Goal: Transaction & Acquisition: Book appointment/travel/reservation

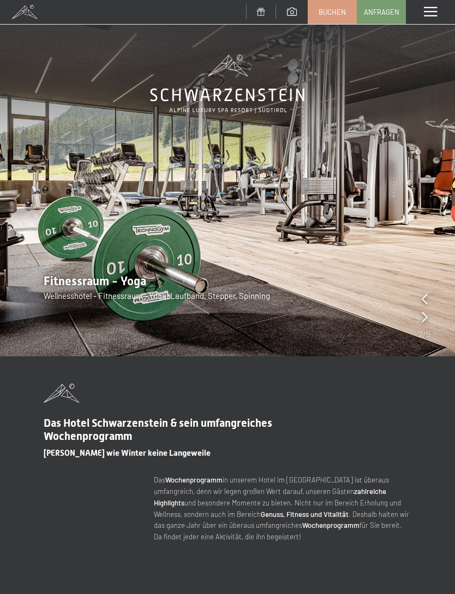
click at [333, 20] on link "Buchen" at bounding box center [333, 12] width 48 height 23
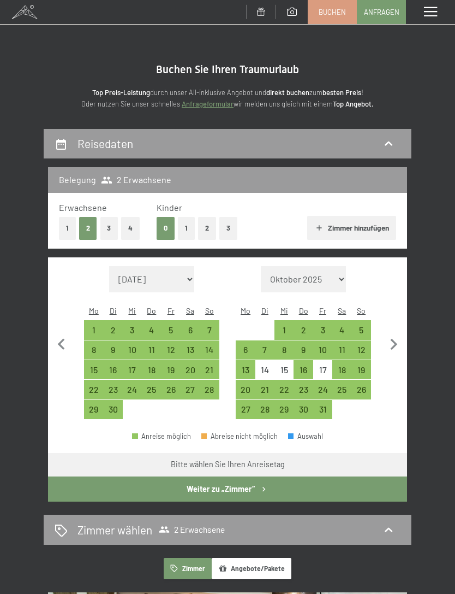
click at [343, 365] on div "18" at bounding box center [342, 373] width 17 height 17
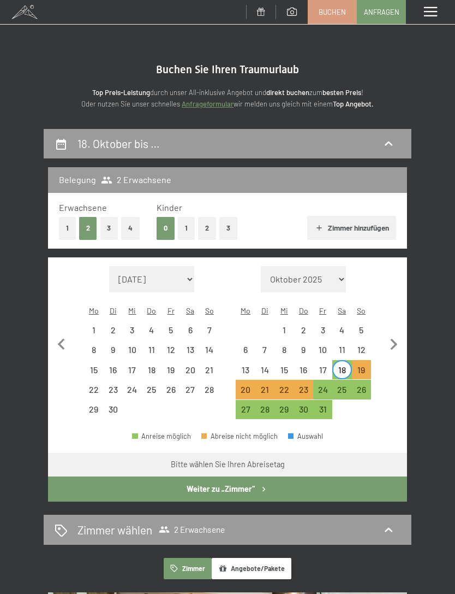
click at [344, 385] on div "25" at bounding box center [342, 393] width 17 height 17
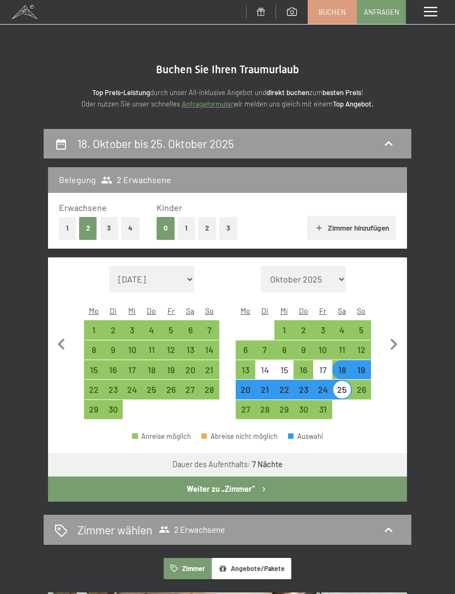
click at [230, 480] on button "Weiter zu „Zimmer“" at bounding box center [227, 488] width 359 height 25
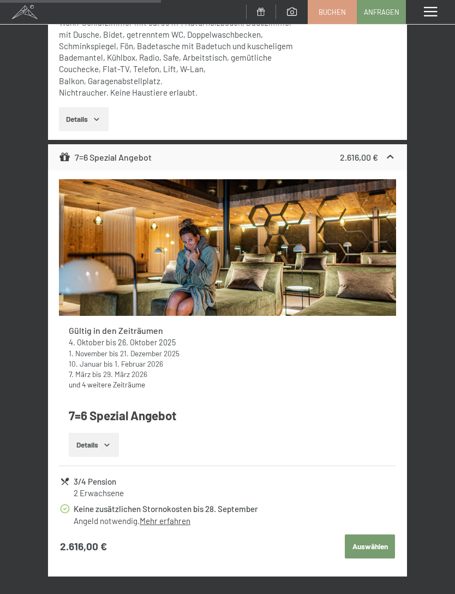
click at [86, 331] on strong "Gültig in den Zeiträumen" at bounding box center [116, 330] width 94 height 10
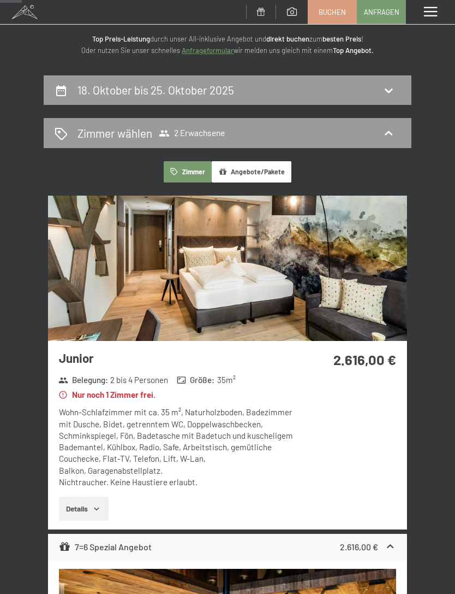
scroll to position [0, 0]
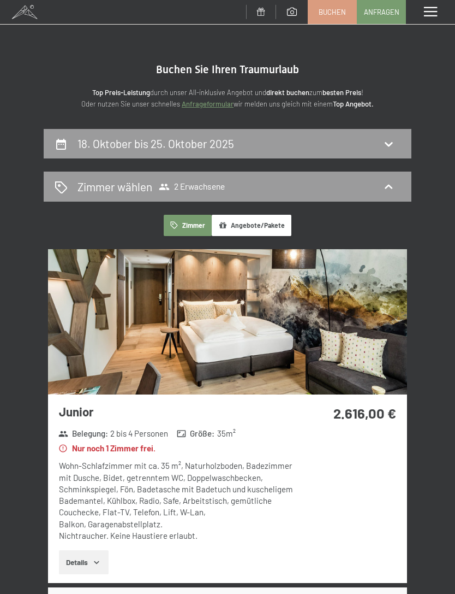
click at [90, 146] on h2 "18. Oktober bis 25. Oktober 2025" at bounding box center [156, 144] width 157 height 14
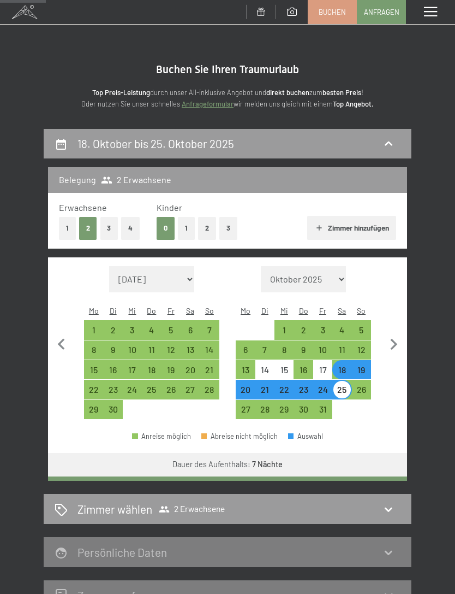
scroll to position [128, 0]
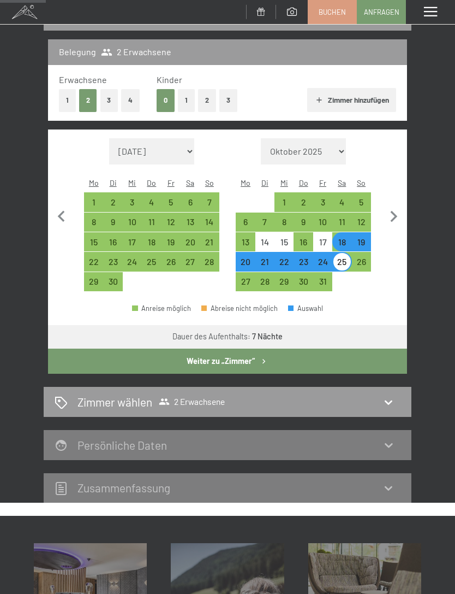
click at [362, 238] on div "19" at bounding box center [361, 246] width 17 height 17
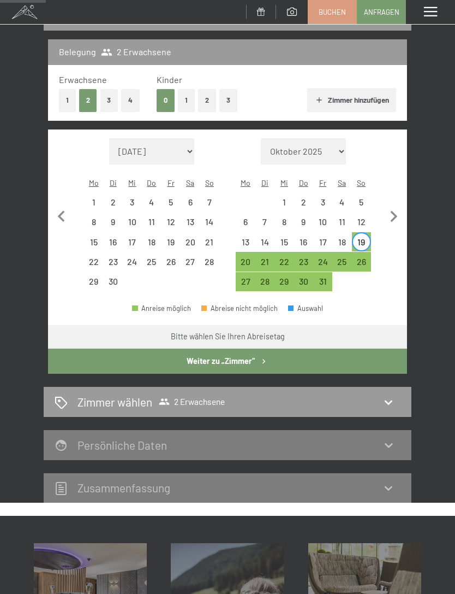
click at [363, 257] on div "26" at bounding box center [361, 265] width 17 height 17
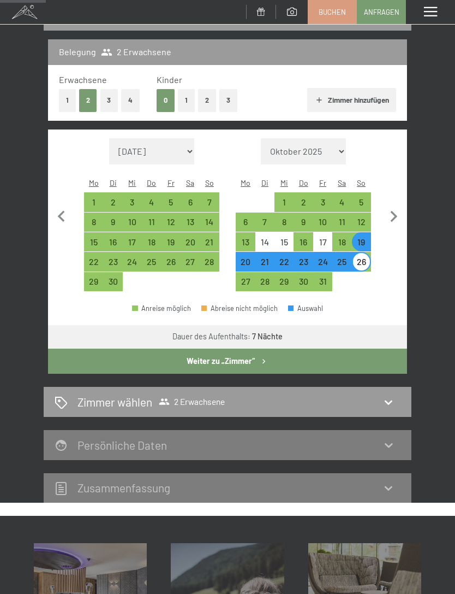
click at [188, 359] on button "Weiter zu „Zimmer“" at bounding box center [227, 360] width 359 height 25
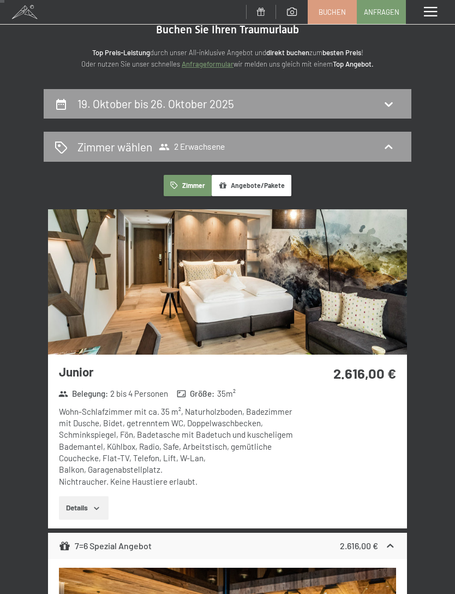
scroll to position [0, 0]
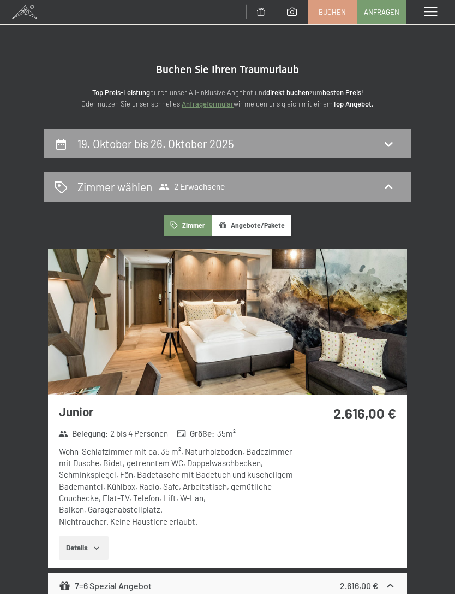
click at [86, 152] on div "19. Oktober bis 26. Oktober 2025" at bounding box center [228, 144] width 368 height 30
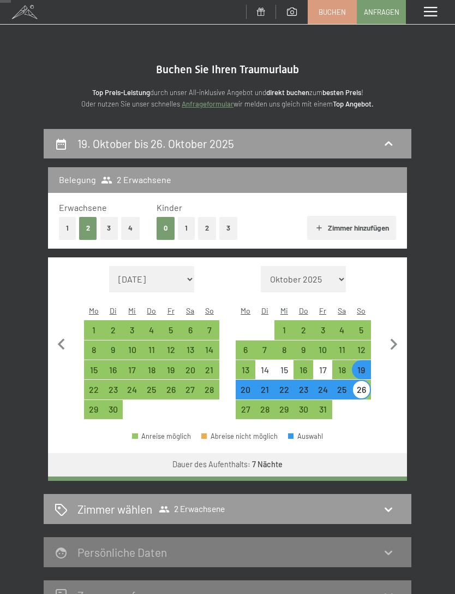
scroll to position [128, 0]
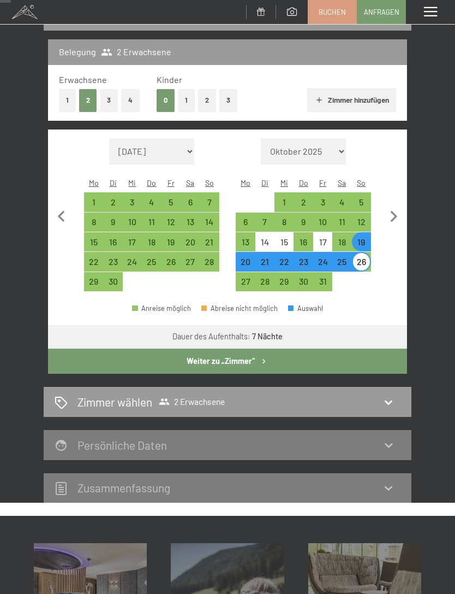
click at [360, 198] on div "5" at bounding box center [361, 206] width 17 height 17
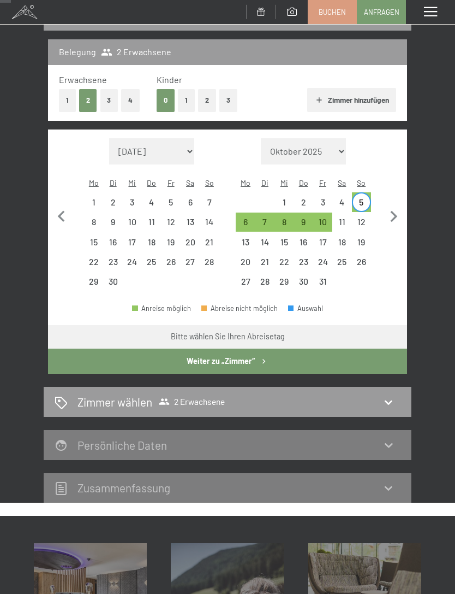
click at [338, 198] on div "4" at bounding box center [342, 206] width 17 height 17
click at [341, 217] on div "11" at bounding box center [342, 225] width 17 height 17
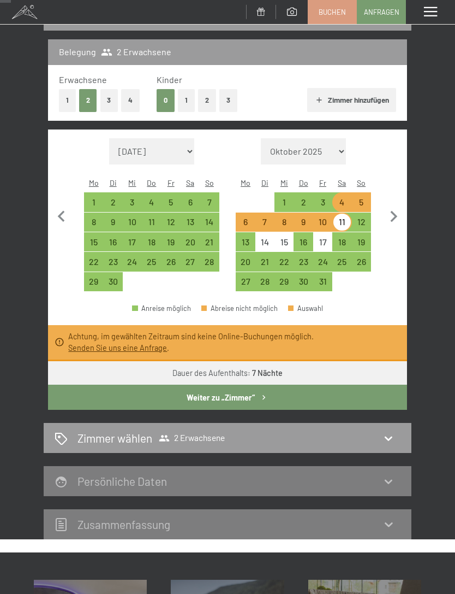
click at [337, 238] on div "18" at bounding box center [342, 246] width 17 height 17
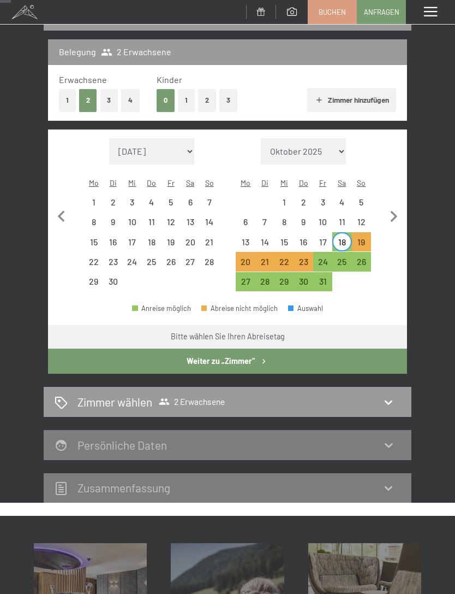
click at [200, 354] on button "Weiter zu „Zimmer“" at bounding box center [227, 360] width 359 height 25
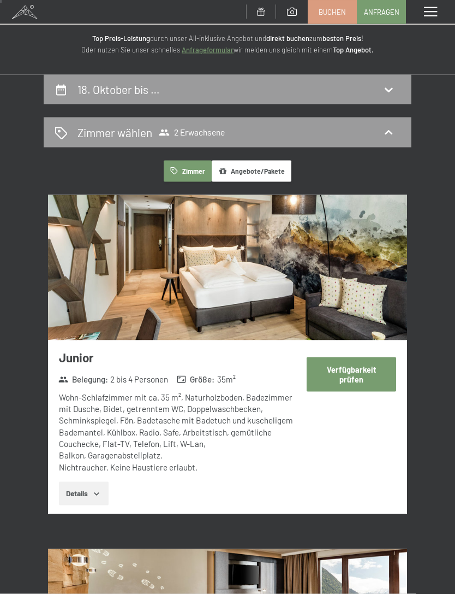
scroll to position [0, 0]
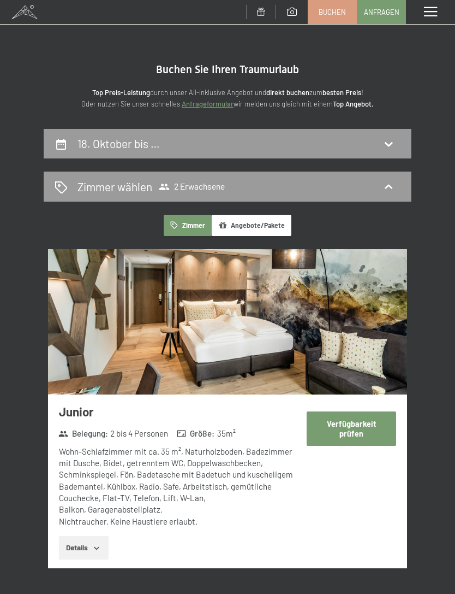
click at [74, 146] on div "18. Oktober bis …" at bounding box center [228, 143] width 346 height 16
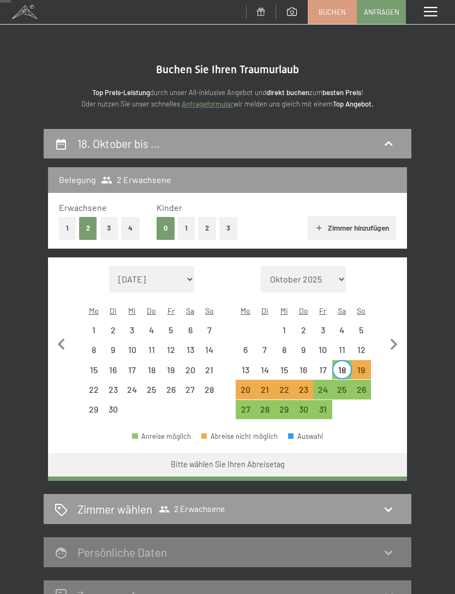
scroll to position [128, 0]
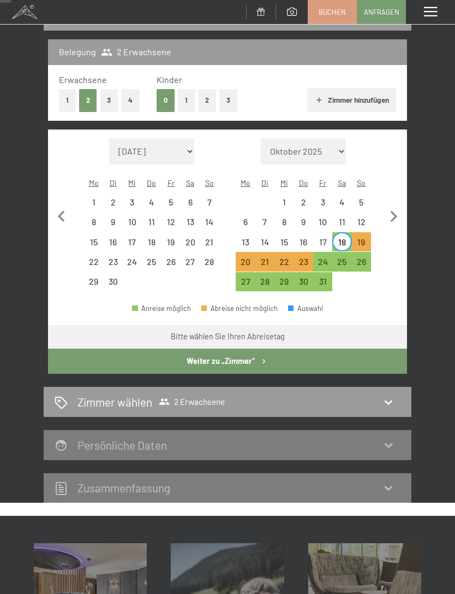
click at [360, 217] on div "12" at bounding box center [361, 225] width 17 height 17
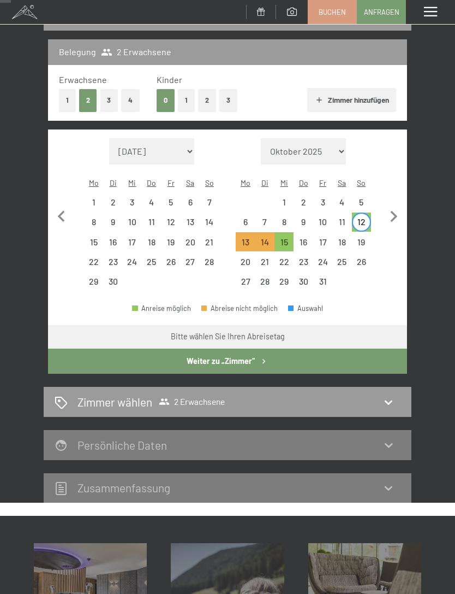
click at [362, 198] on div "5" at bounding box center [361, 206] width 17 height 17
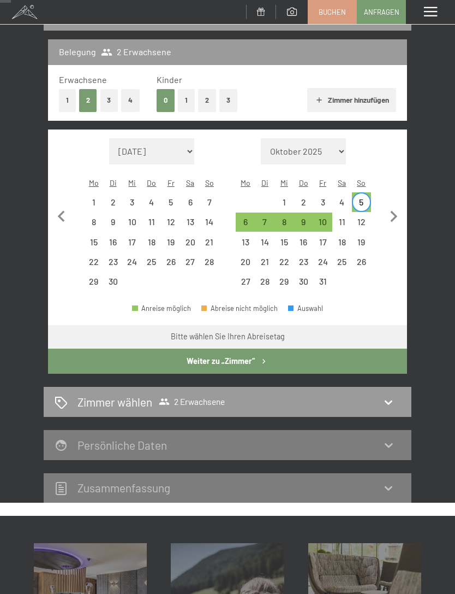
click at [323, 217] on div "10" at bounding box center [323, 225] width 17 height 17
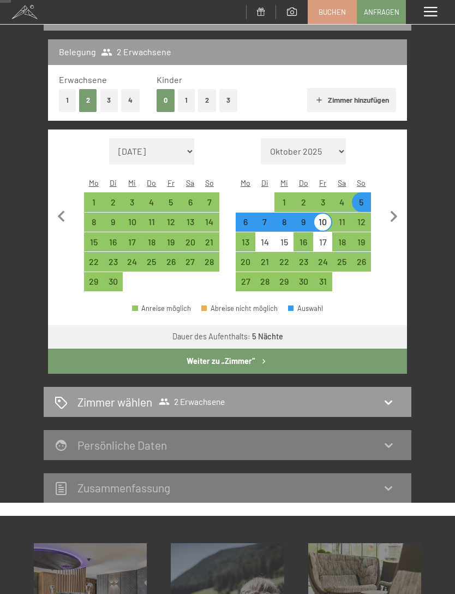
click at [212, 351] on button "Weiter zu „Zimmer“" at bounding box center [227, 360] width 359 height 25
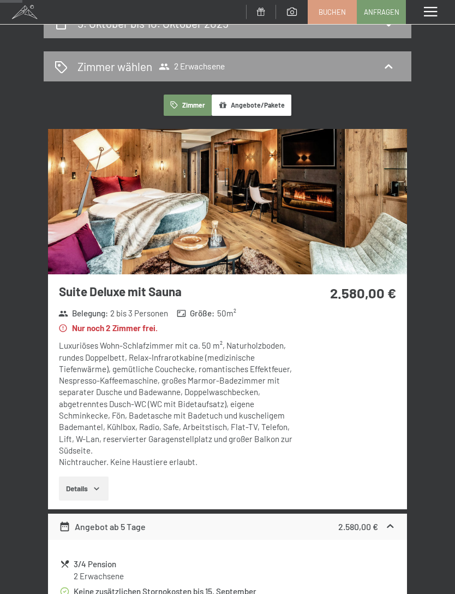
scroll to position [0, 0]
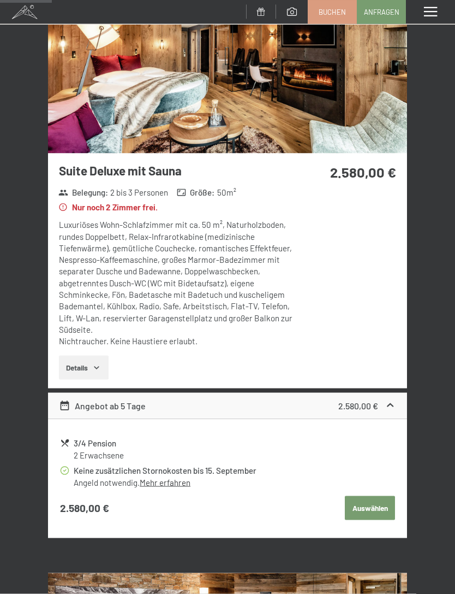
click at [98, 357] on button "Details" at bounding box center [84, 368] width 50 height 24
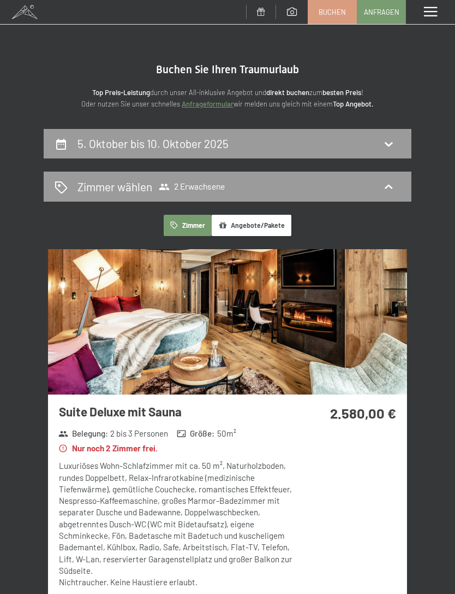
click at [423, 16] on div "Menü" at bounding box center [430, 12] width 49 height 24
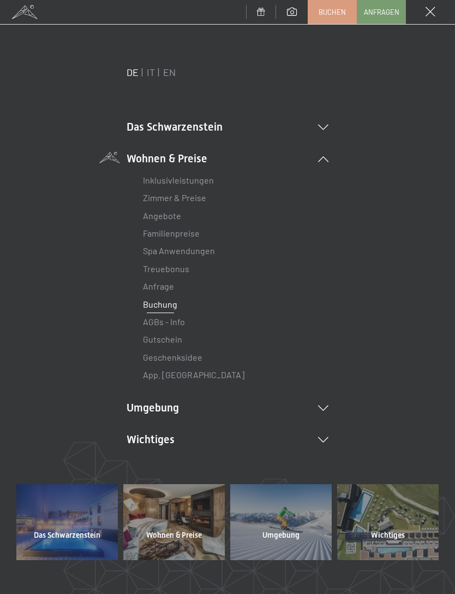
click at [149, 203] on link "Zimmer & Preise" at bounding box center [174, 197] width 63 height 10
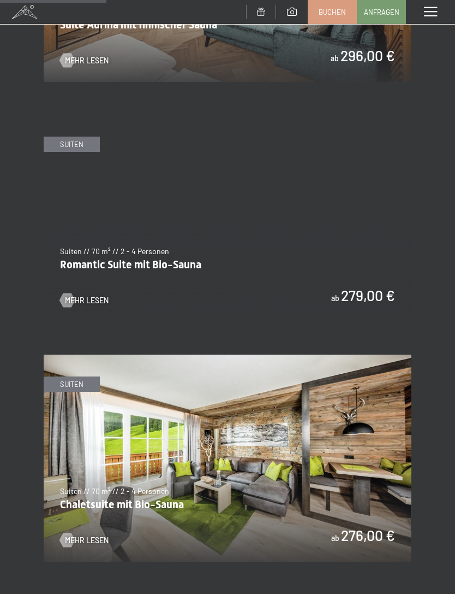
scroll to position [950, 0]
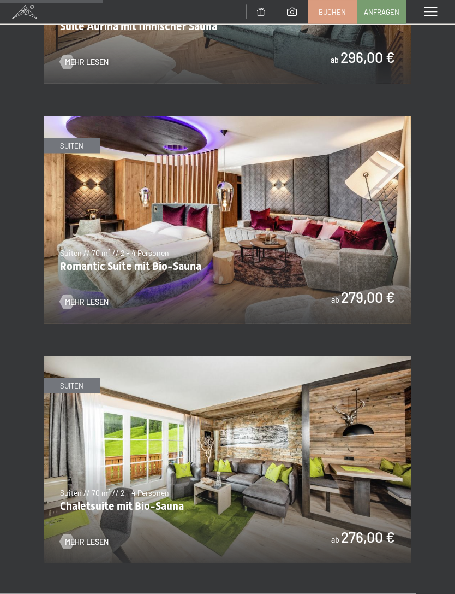
click at [95, 233] on img at bounding box center [228, 219] width 368 height 207
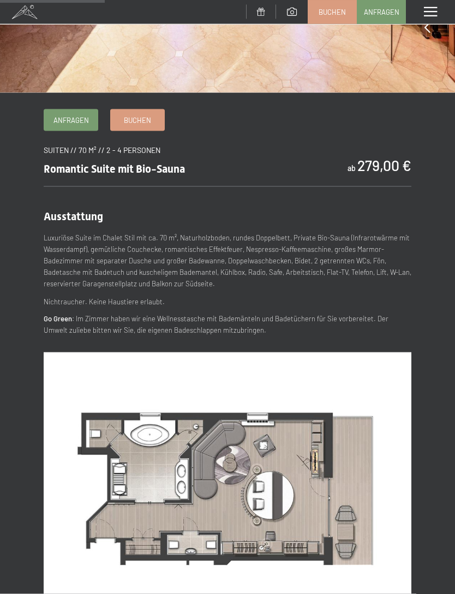
scroll to position [246, 0]
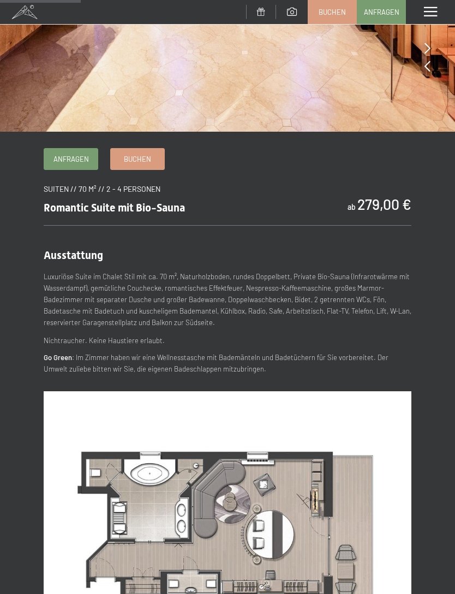
click at [141, 161] on span "Buchen" at bounding box center [137, 159] width 27 height 10
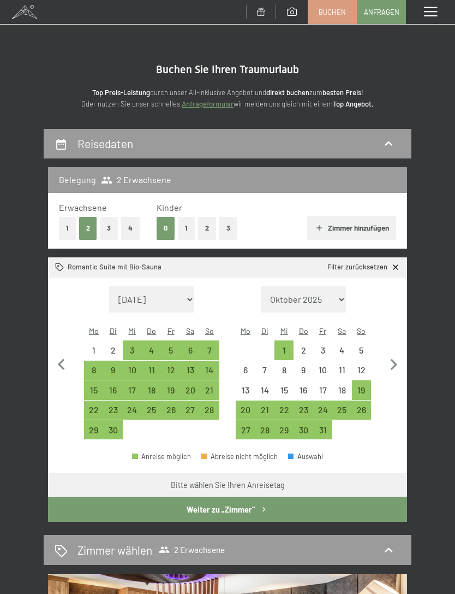
click at [371, 380] on div "19" at bounding box center [361, 389] width 19 height 19
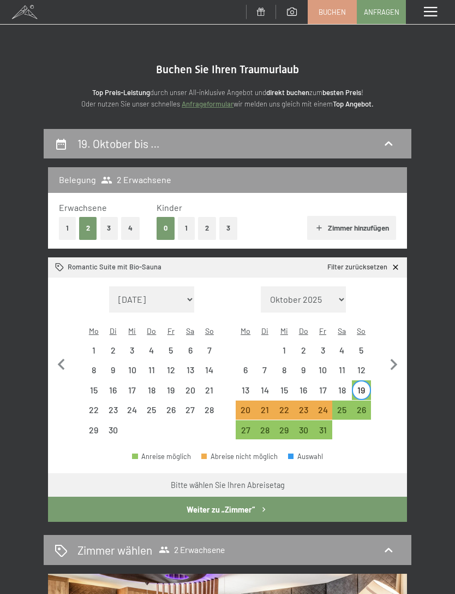
click at [358, 405] on div "26" at bounding box center [361, 413] width 17 height 17
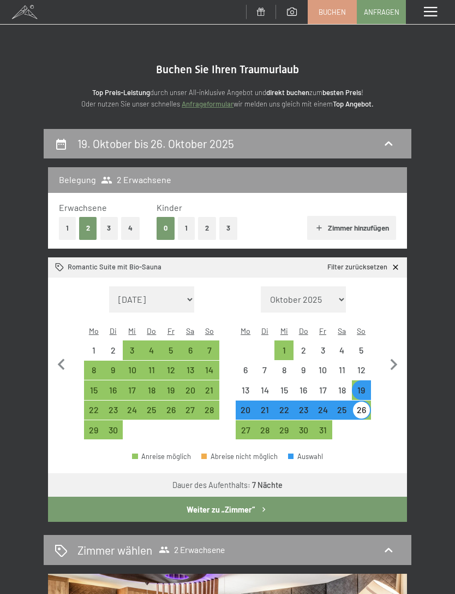
click at [217, 498] on button "Weiter zu „Zimmer“" at bounding box center [227, 508] width 359 height 25
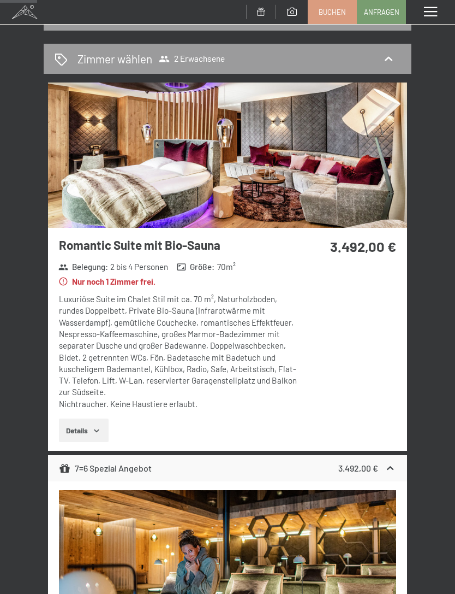
click at [84, 422] on button "Details" at bounding box center [84, 430] width 50 height 24
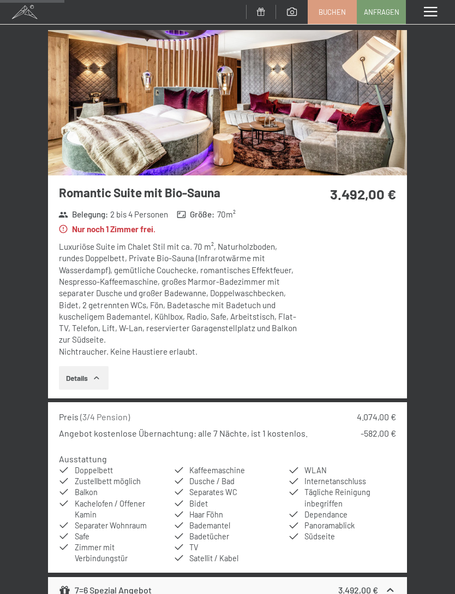
scroll to position [0, 0]
